Goal: Entertainment & Leisure: Consume media (video, audio)

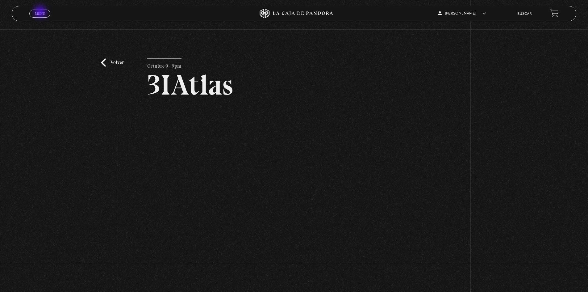
click at [41, 12] on span "Menu" at bounding box center [40, 14] width 10 height 4
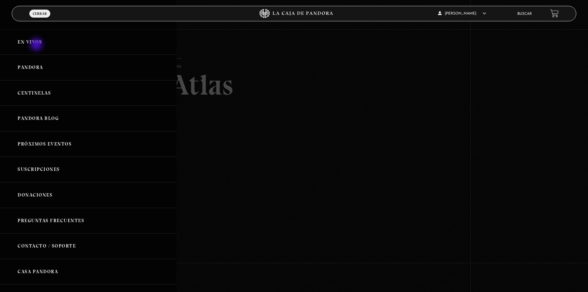
click at [37, 45] on link "En vivos" at bounding box center [88, 42] width 177 height 26
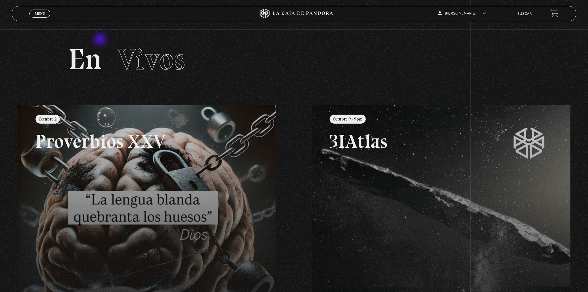
click at [99, 38] on section "En Vivos" at bounding box center [294, 67] width 588 height 76
click at [166, 75] on span "Vivos" at bounding box center [151, 59] width 67 height 35
click at [168, 65] on span "Vivos" at bounding box center [151, 59] width 67 height 35
click at [39, 17] on link "Menu Cerrar" at bounding box center [39, 14] width 21 height 8
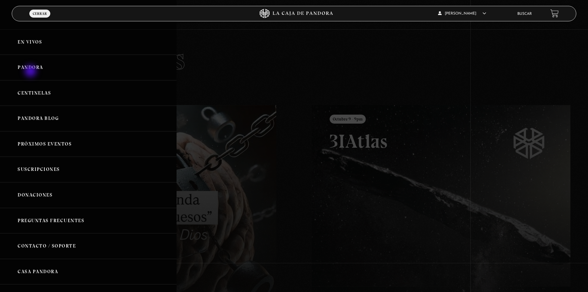
click at [34, 69] on link "Pandora" at bounding box center [88, 68] width 177 height 26
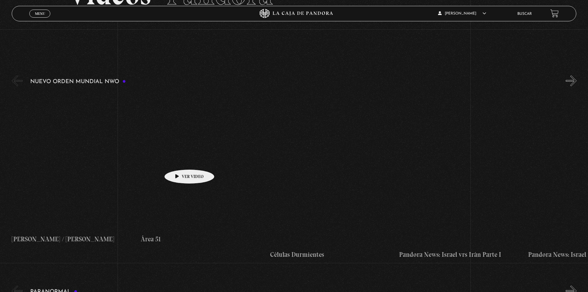
scroll to position [123, 0]
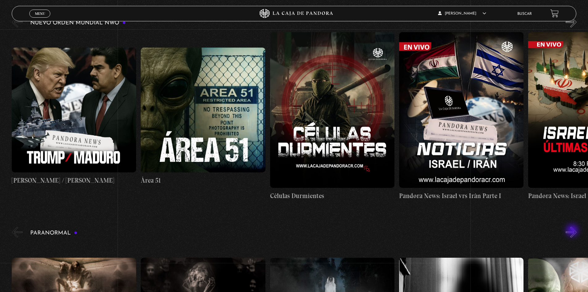
click at [573, 231] on button "»" at bounding box center [571, 231] width 11 height 11
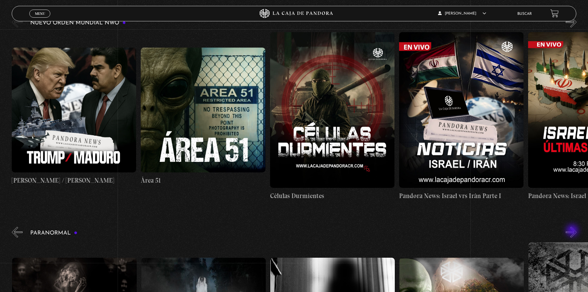
scroll to position [0, 129]
click at [576, 20] on button "»" at bounding box center [571, 22] width 11 height 11
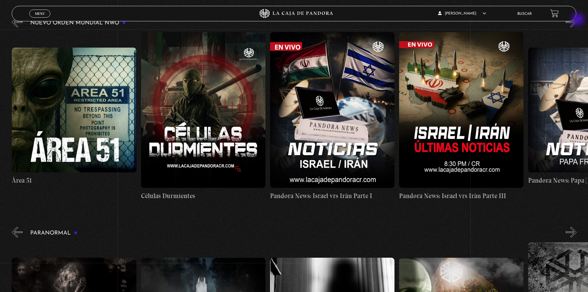
click at [576, 20] on button "»" at bounding box center [571, 22] width 11 height 11
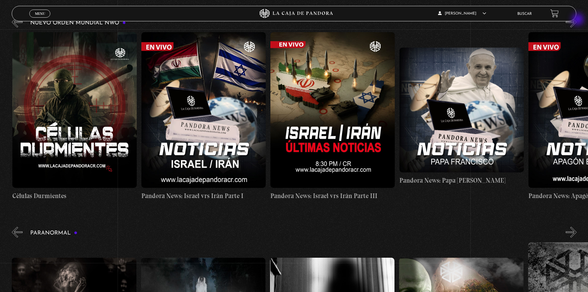
scroll to position [0, 258]
click at [216, 108] on figure at bounding box center [203, 110] width 124 height 156
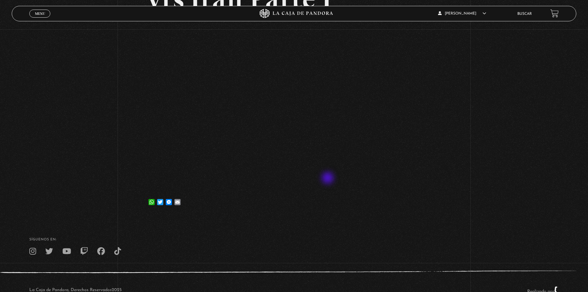
scroll to position [103, 0]
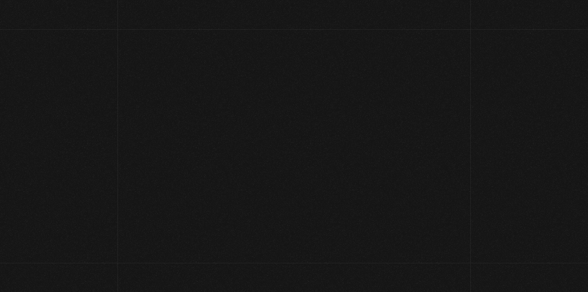
scroll to position [123, 0]
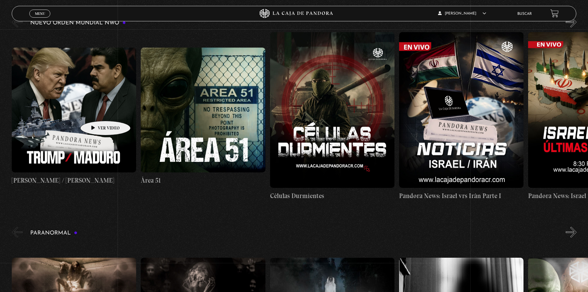
click at [96, 112] on figure at bounding box center [74, 110] width 124 height 124
click at [69, 118] on figure at bounding box center [74, 110] width 124 height 124
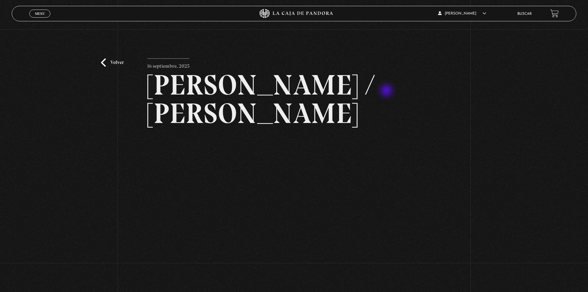
click at [387, 90] on h2 "[PERSON_NAME] / [PERSON_NAME]" at bounding box center [293, 99] width 293 height 57
click at [405, 62] on article "16 septiembre, 2025 [PERSON_NAME] / [GEOGRAPHIC_DATA] WhatsApp Twitter Messenge…" at bounding box center [293, 191] width 293 height 266
click at [468, 196] on div "Volver 16 septiembre, 2025 [PERSON_NAME] / [GEOGRAPHIC_DATA] WhatsApp Twitter M…" at bounding box center [294, 179] width 588 height 301
